Goal: Task Accomplishment & Management: Manage account settings

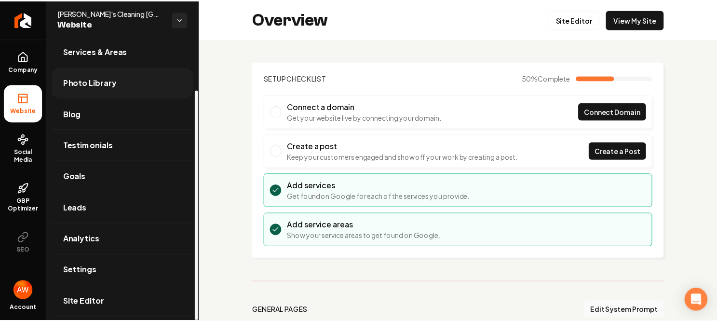
scroll to position [62, 0]
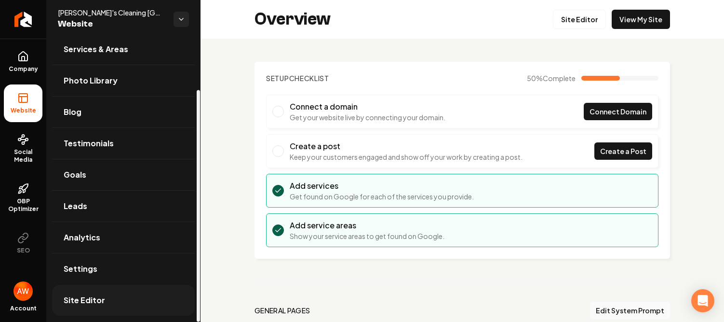
click at [94, 296] on span "Site Editor" at bounding box center [84, 300] width 41 height 12
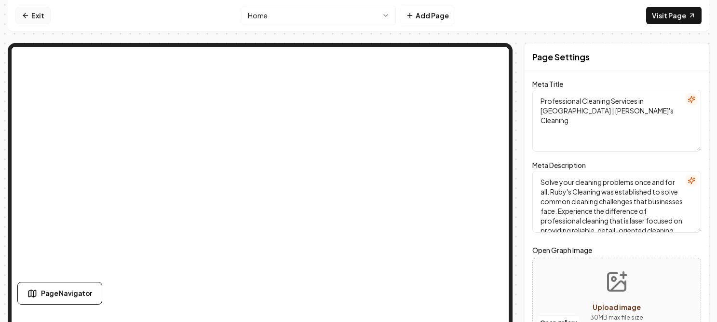
click at [36, 16] on link "Exit" at bounding box center [32, 15] width 35 height 17
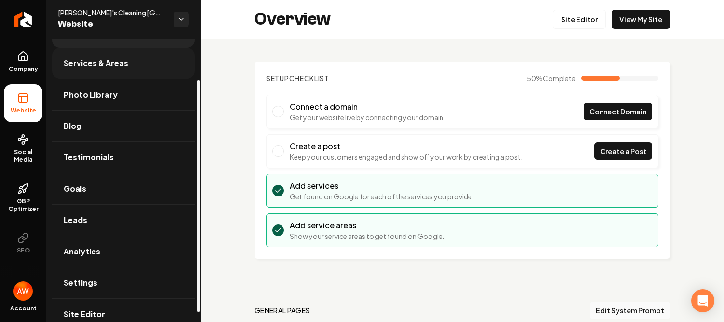
scroll to position [62, 0]
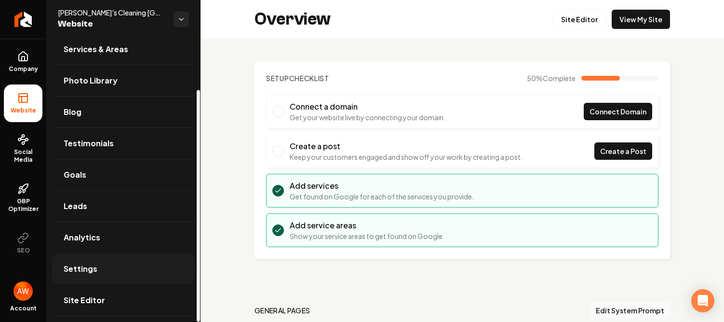
click at [117, 264] on link "Settings" at bounding box center [123, 268] width 143 height 31
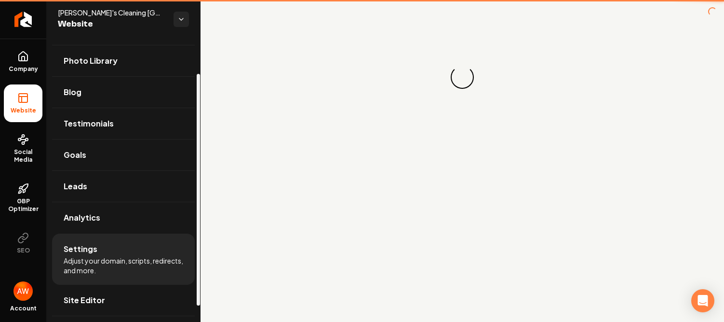
scroll to position [42, 0]
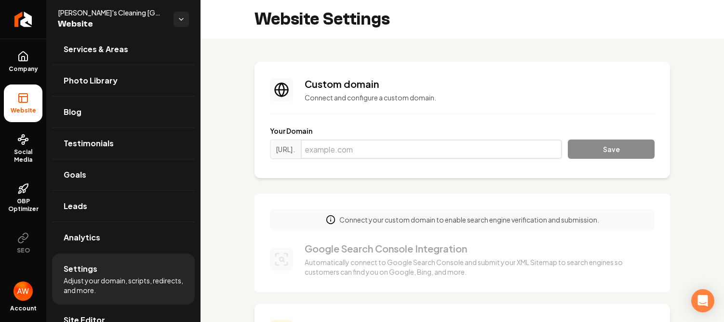
click at [383, 151] on input "Main content area" at bounding box center [431, 148] width 261 height 19
type input "[DOMAIN_NAME]"
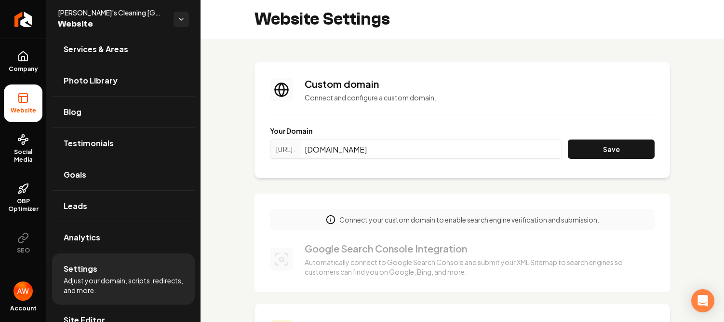
click at [613, 139] on div "Your Domain [URL]. [DOMAIN_NAME] Save" at bounding box center [462, 144] width 385 height 37
click at [615, 145] on button "Save" at bounding box center [611, 148] width 87 height 19
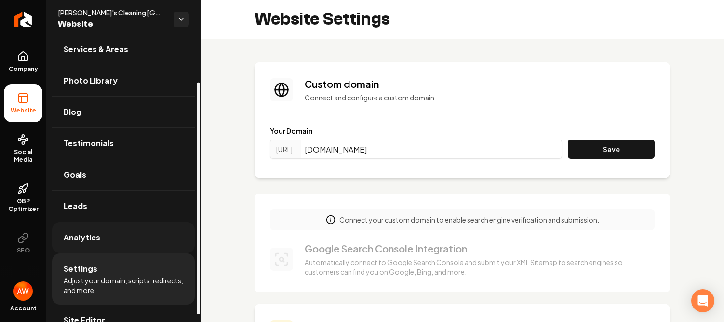
scroll to position [62, 0]
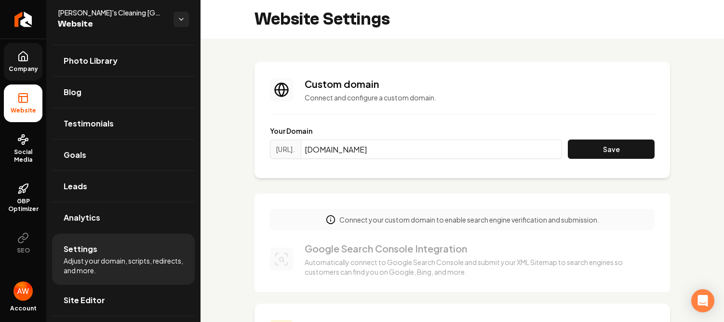
click at [19, 62] on icon at bounding box center [23, 57] width 12 height 12
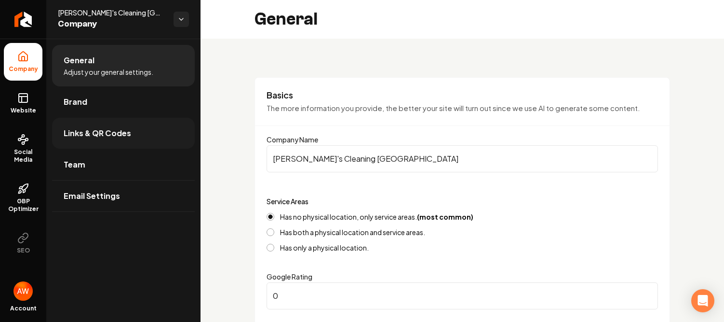
click at [96, 131] on span "Links & QR Codes" at bounding box center [97, 133] width 67 height 12
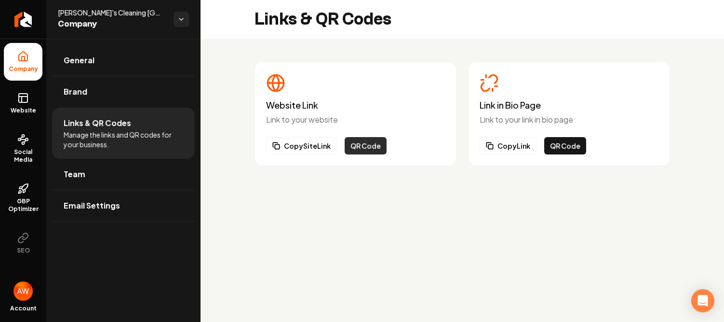
click at [368, 146] on button "QR Code" at bounding box center [366, 145] width 42 height 17
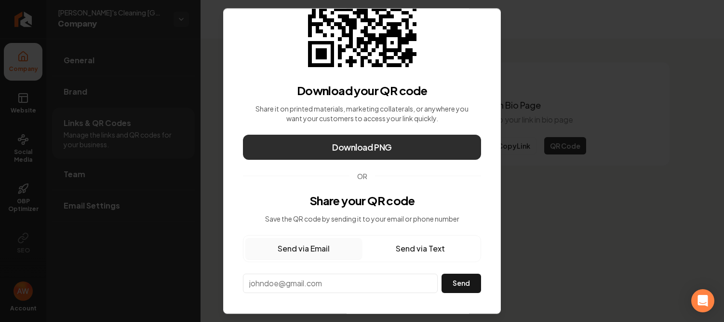
scroll to position [95, 0]
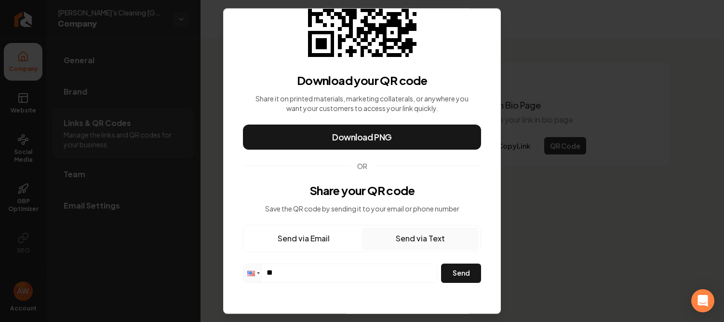
click at [420, 236] on button "Send via Text" at bounding box center [420, 238] width 117 height 21
click at [323, 273] on input "**" at bounding box center [339, 272] width 193 height 17
type input "**********"
click at [451, 272] on button "Send" at bounding box center [461, 272] width 40 height 19
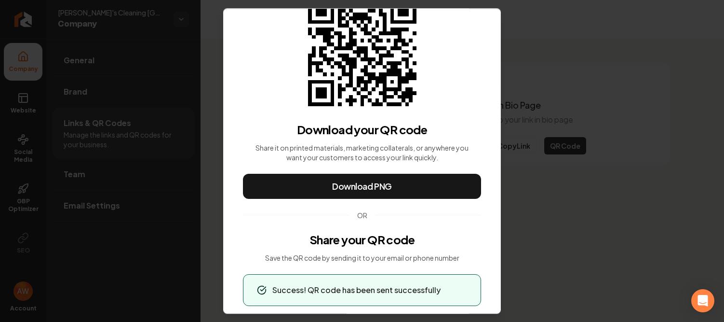
scroll to position [69, 0]
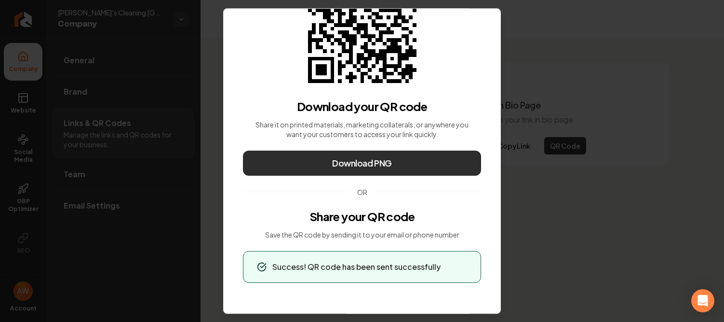
click at [363, 164] on span "Download PNG" at bounding box center [362, 162] width 60 height 13
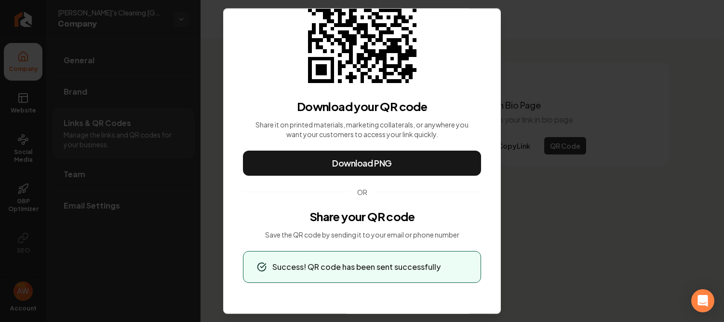
click at [424, 205] on div "Download your QR code Share it on printed materials, marketing collaterals, or …" at bounding box center [362, 190] width 238 height 184
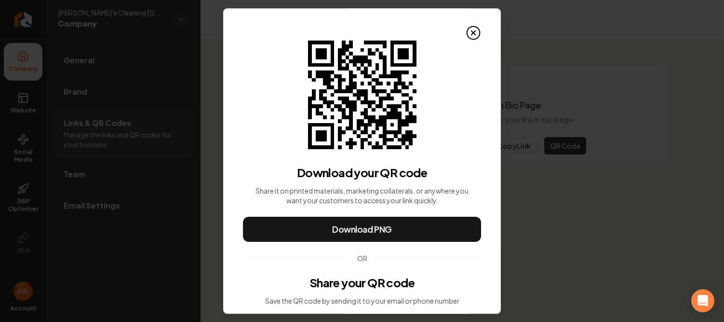
scroll to position [0, 0]
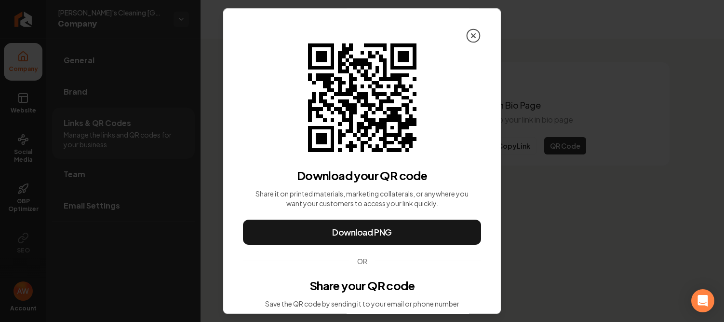
click at [466, 38] on icon at bounding box center [473, 35] width 15 height 15
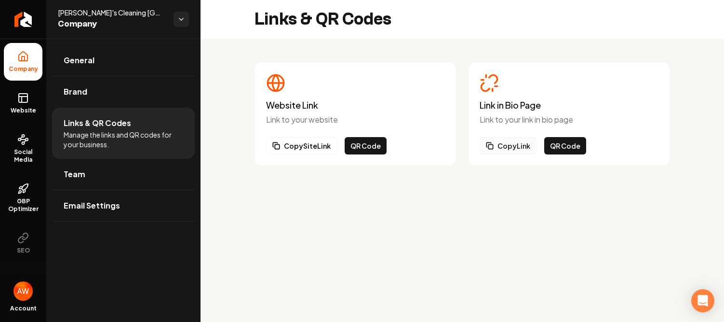
click at [513, 145] on button "Copy Link" at bounding box center [508, 145] width 57 height 17
click at [364, 146] on button "QR Code" at bounding box center [366, 145] width 42 height 17
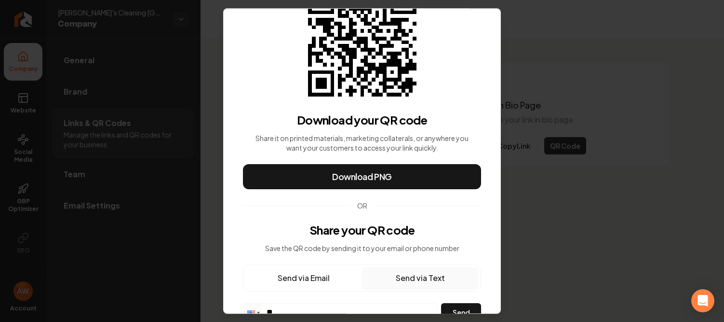
scroll to position [95, 0]
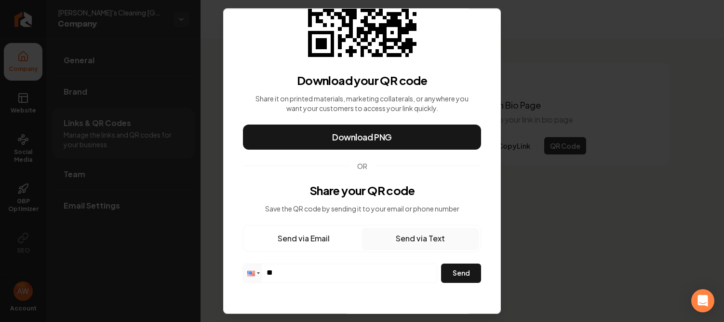
click at [430, 235] on button "Send via Text" at bounding box center [420, 238] width 117 height 21
click at [317, 273] on input "**" at bounding box center [339, 272] width 193 height 17
type input "**********"
click at [449, 275] on button "Send" at bounding box center [461, 272] width 40 height 19
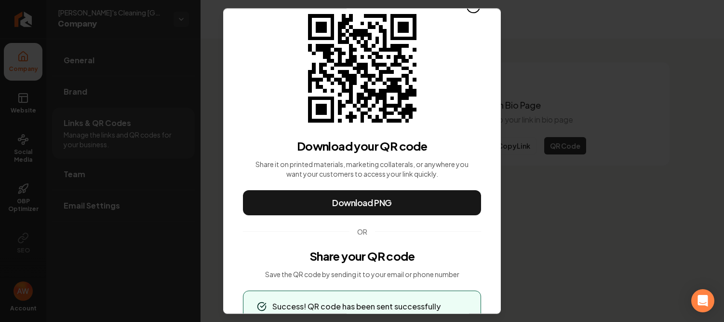
scroll to position [0, 0]
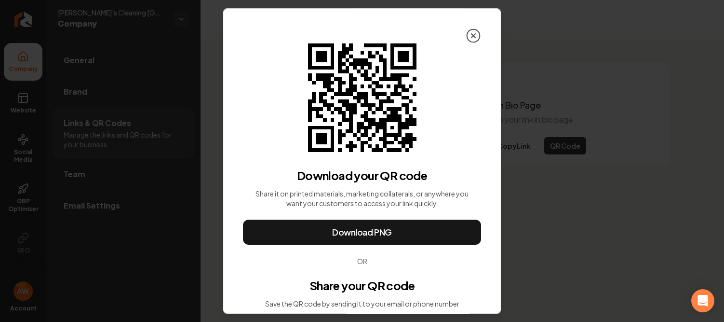
click at [471, 33] on icon at bounding box center [473, 35] width 15 height 15
